Goal: Find specific page/section: Find specific page/section

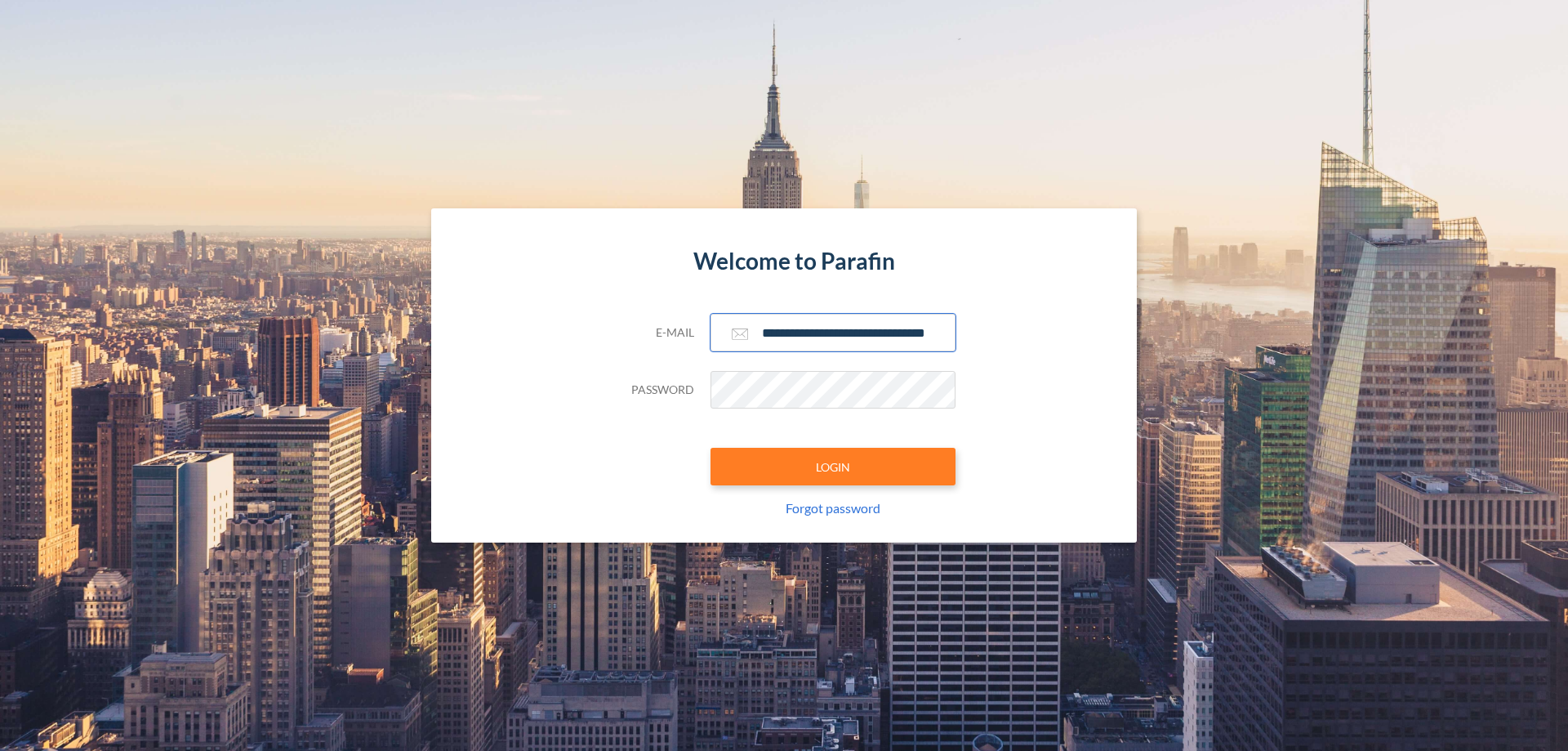
type input "**********"
click at [833, 466] on button "LOGIN" at bounding box center [833, 467] width 245 height 38
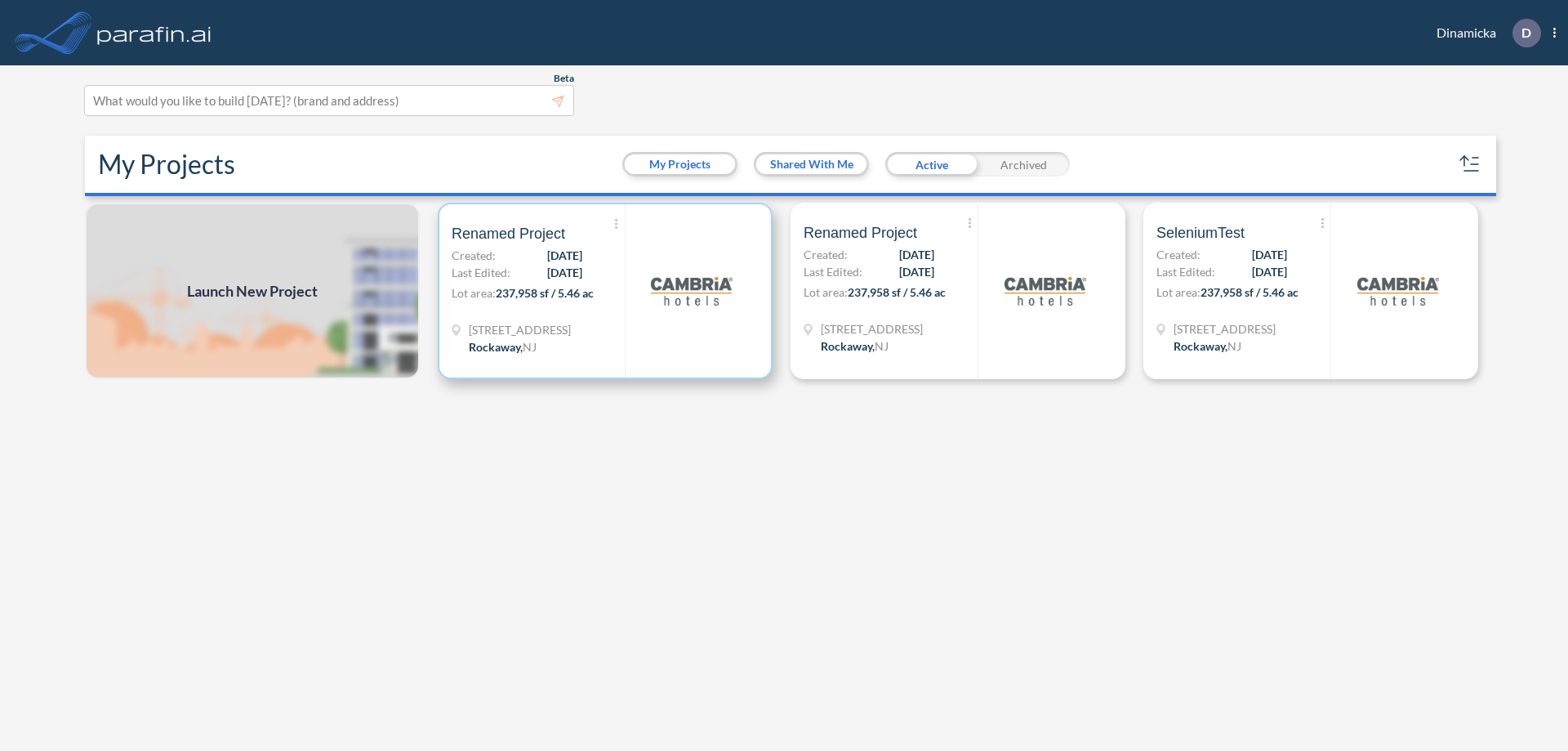
scroll to position [4, 0]
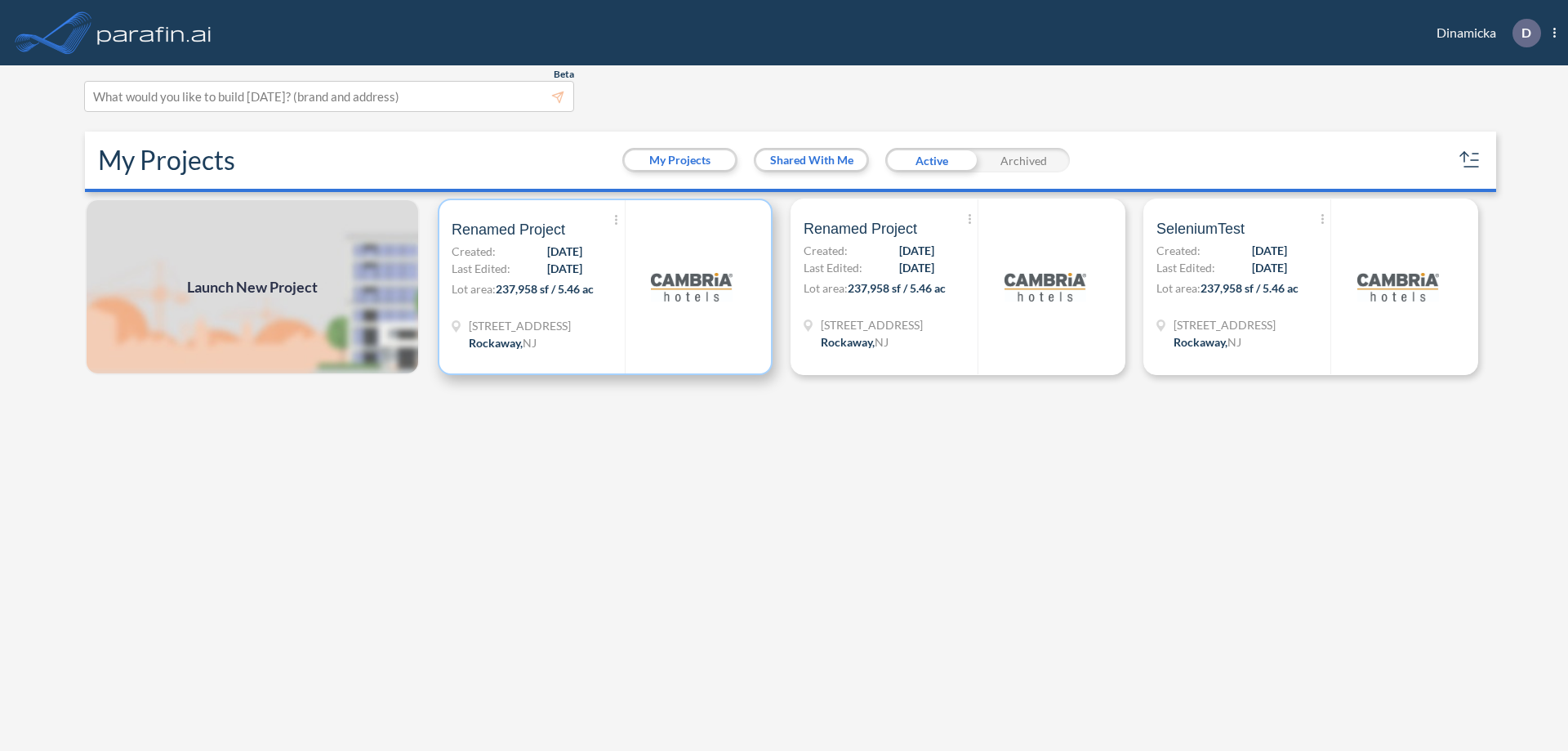
click at [606, 286] on p "Lot area: 237,958 sf / 5.46 ac" at bounding box center [538, 291] width 173 height 24
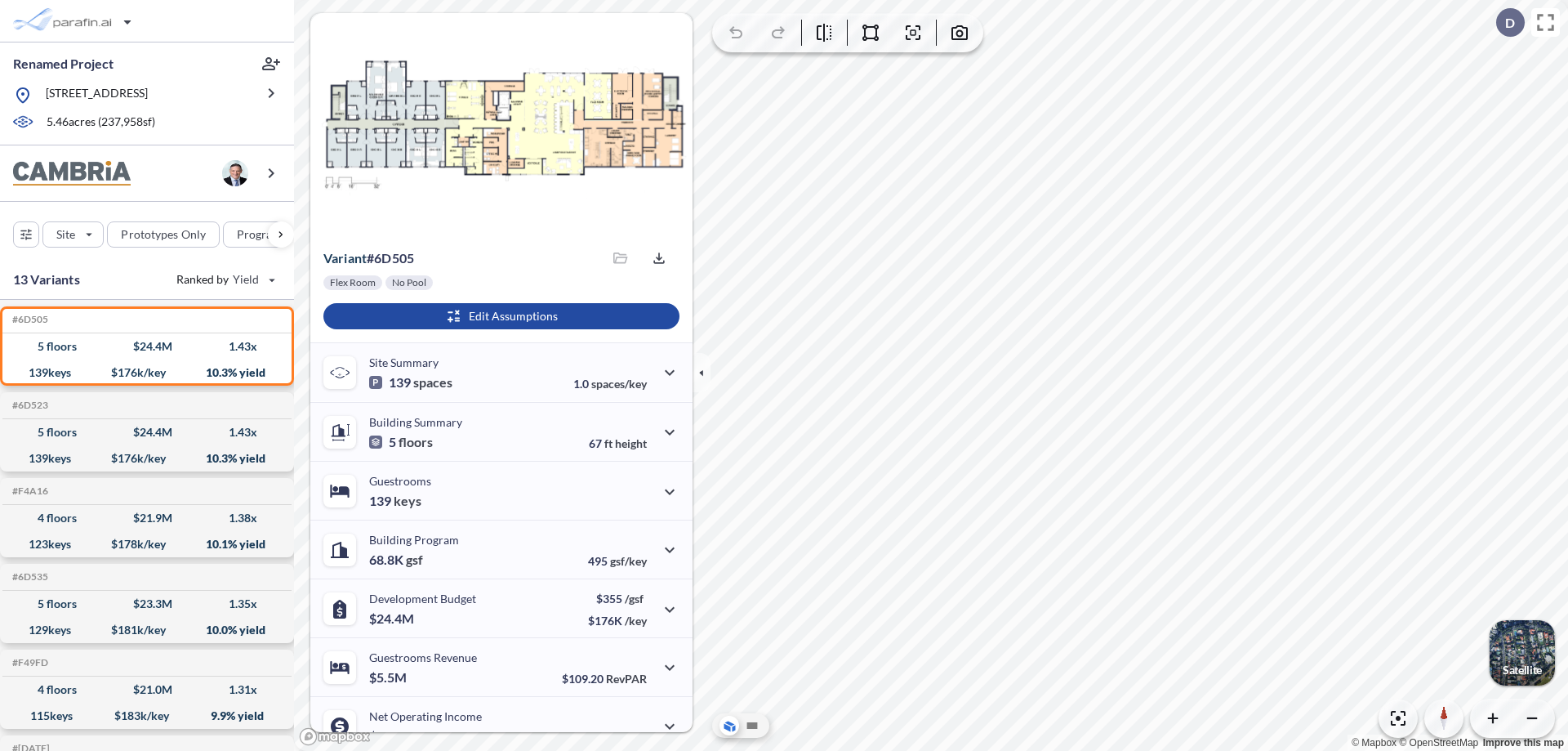
scroll to position [83, 0]
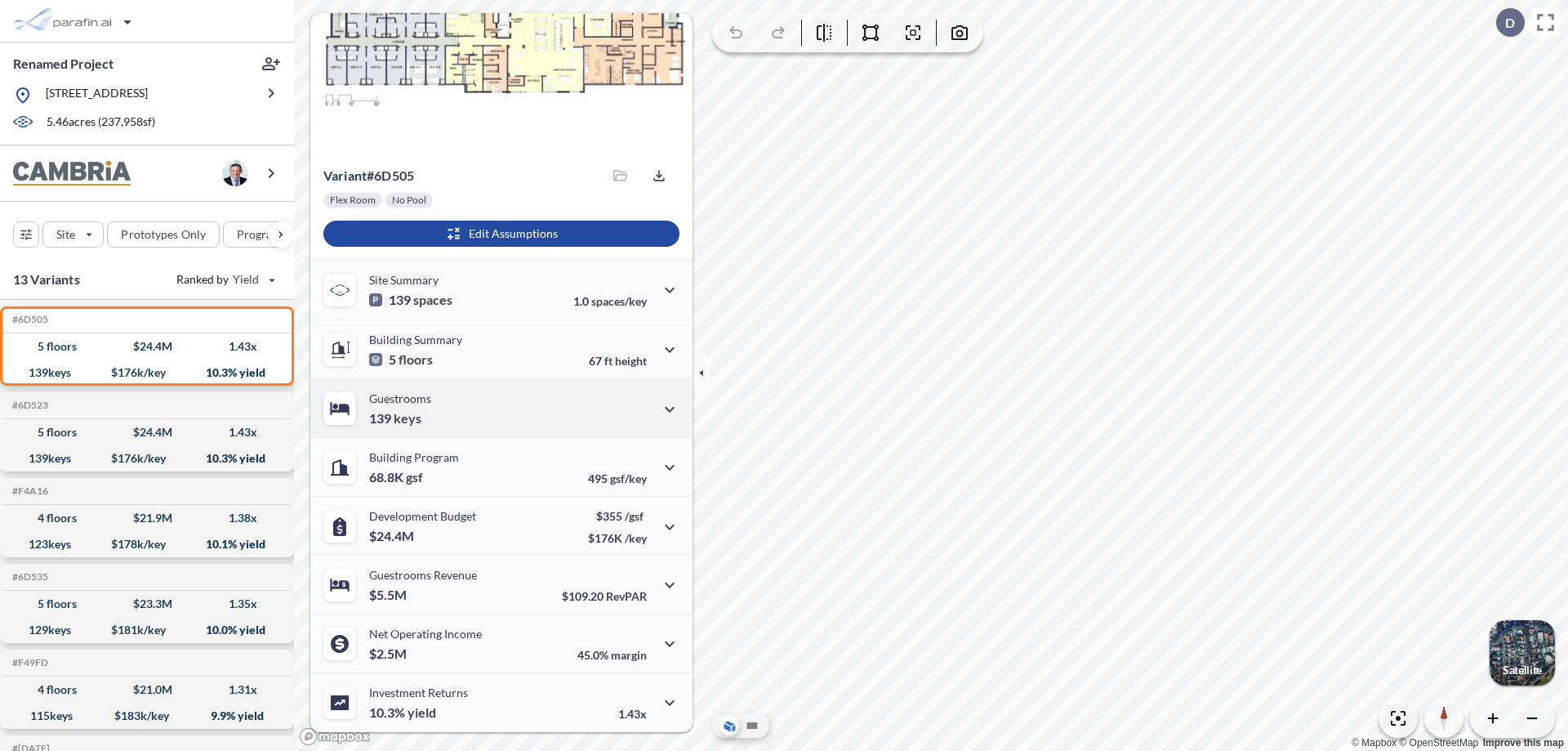
click at [499, 408] on div "Guestrooms 139 keys" at bounding box center [501, 408] width 382 height 59
